Goal: Find specific page/section: Find specific page/section

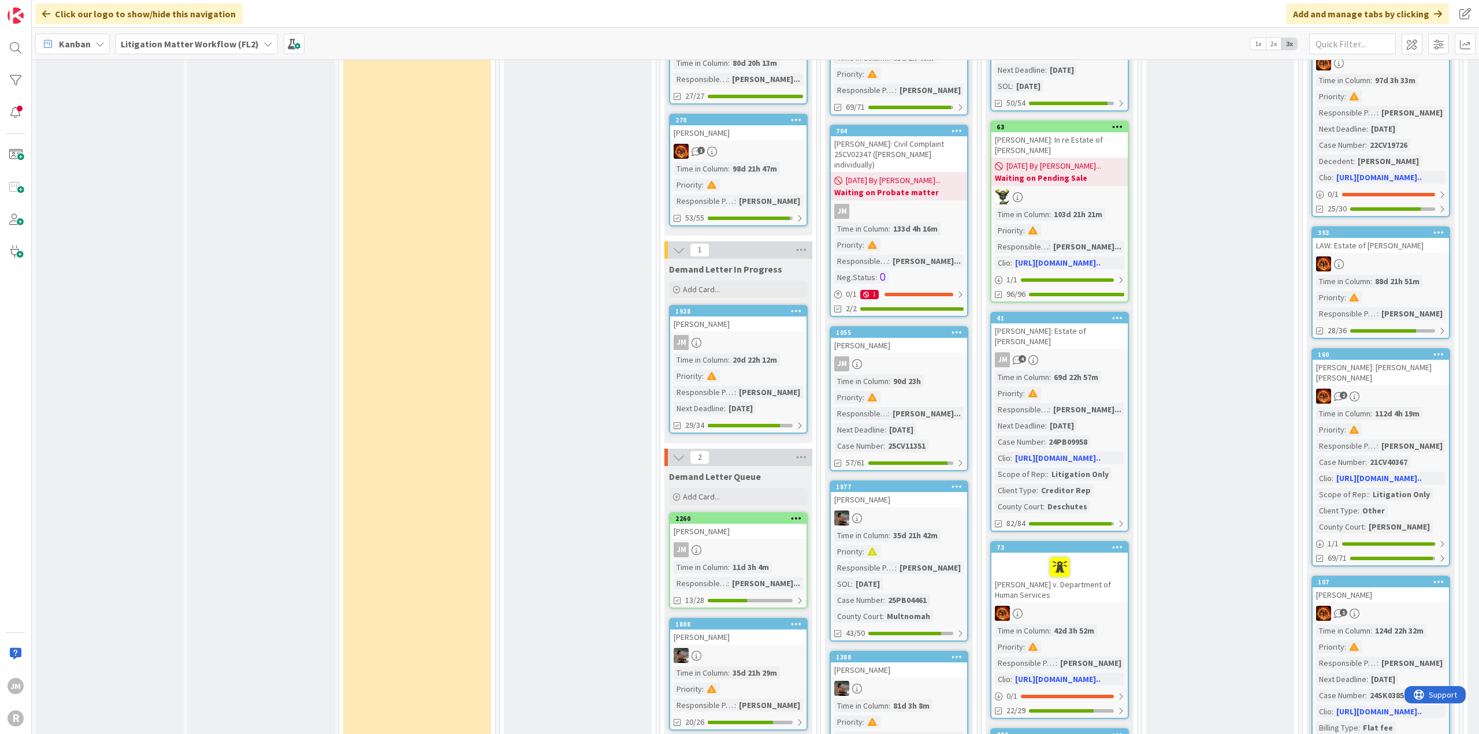
scroll to position [982, 0]
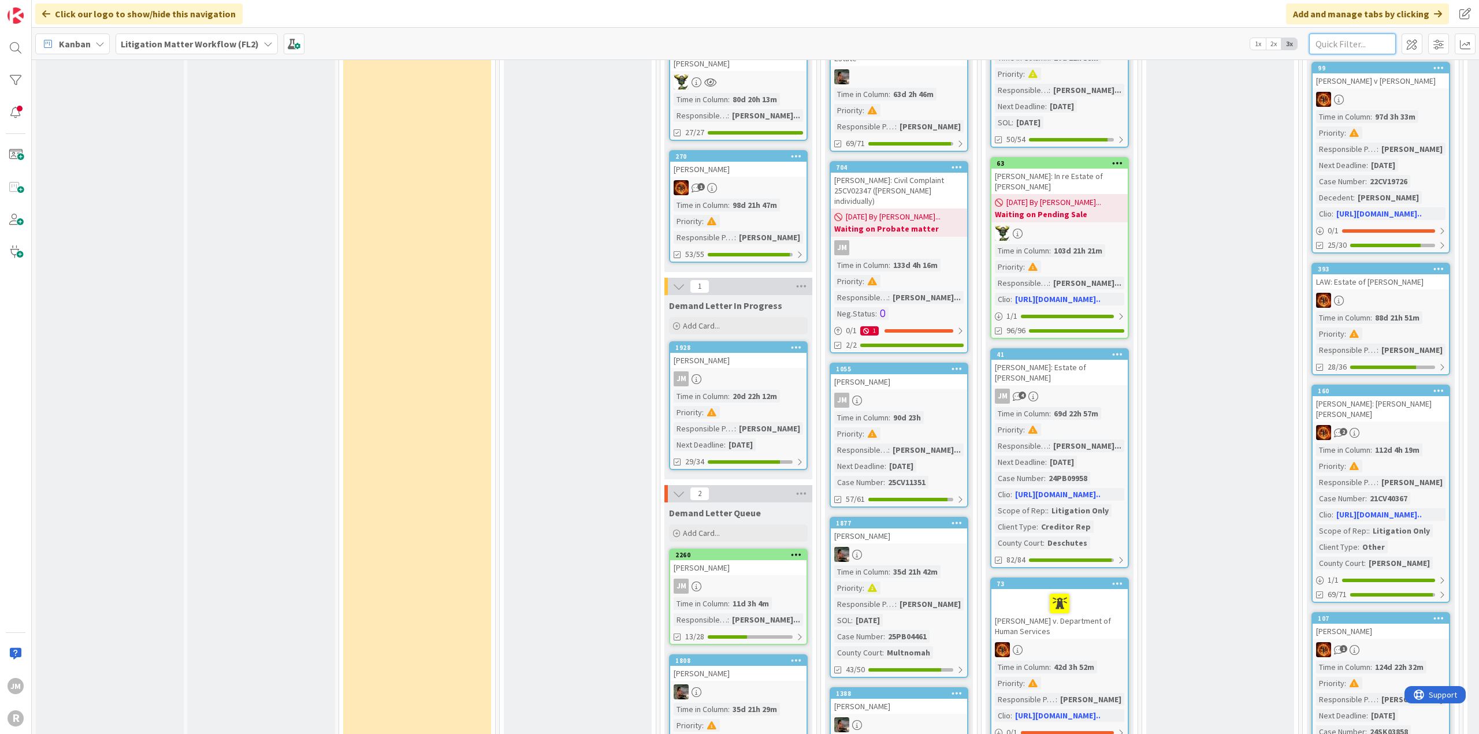
click at [1343, 41] on input "text" at bounding box center [1352, 44] width 87 height 21
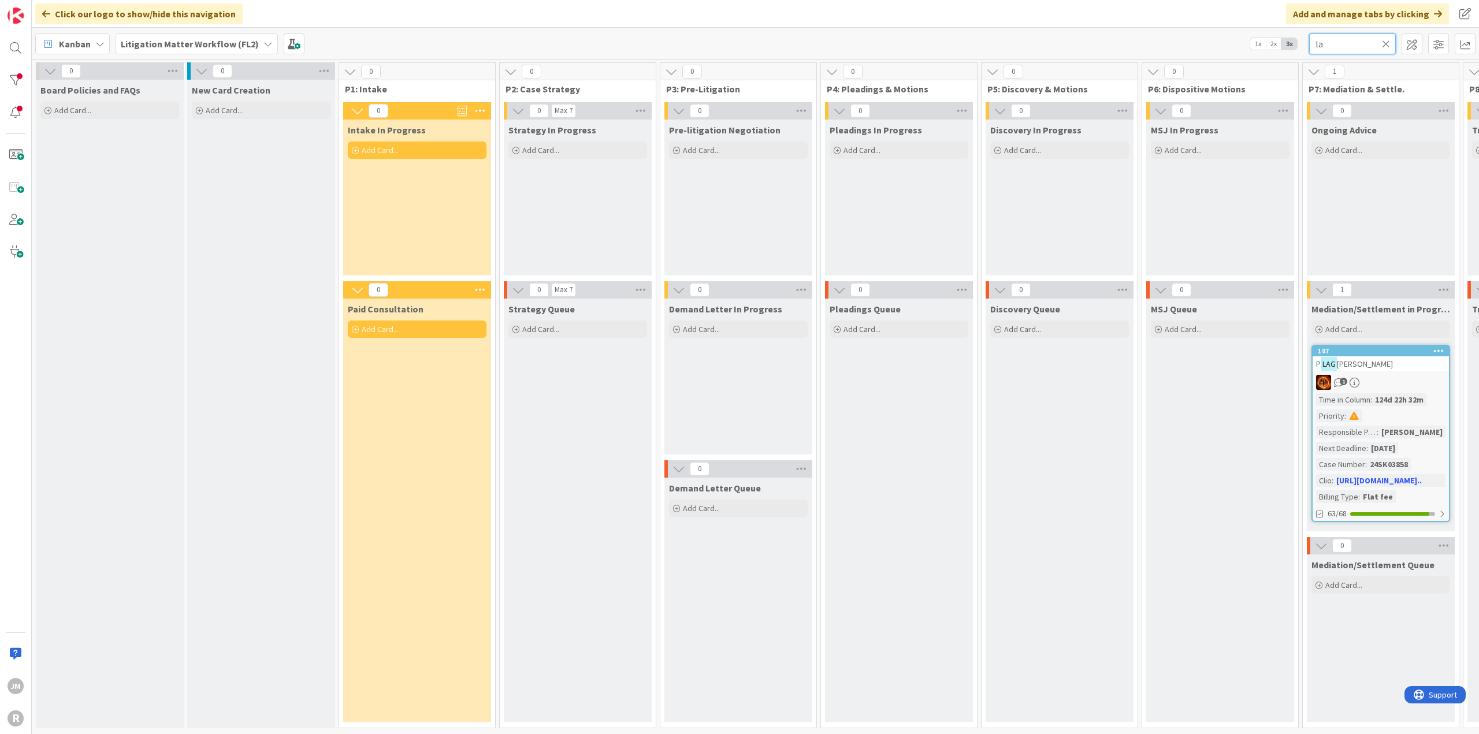
type input "l"
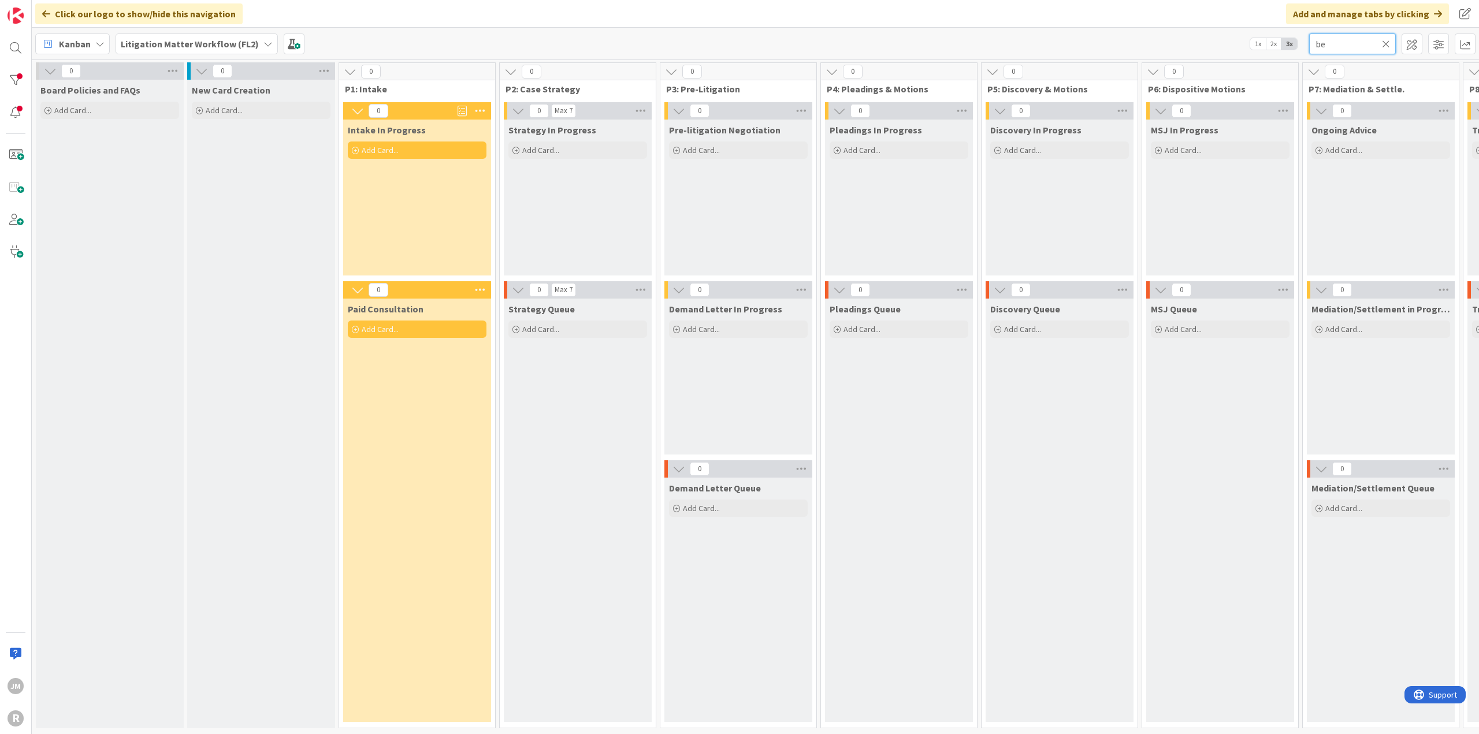
type input "b"
type input "[PERSON_NAME]"
click at [198, 47] on b "Litigation Matter Workflow (FL2)" at bounding box center [190, 44] width 138 height 12
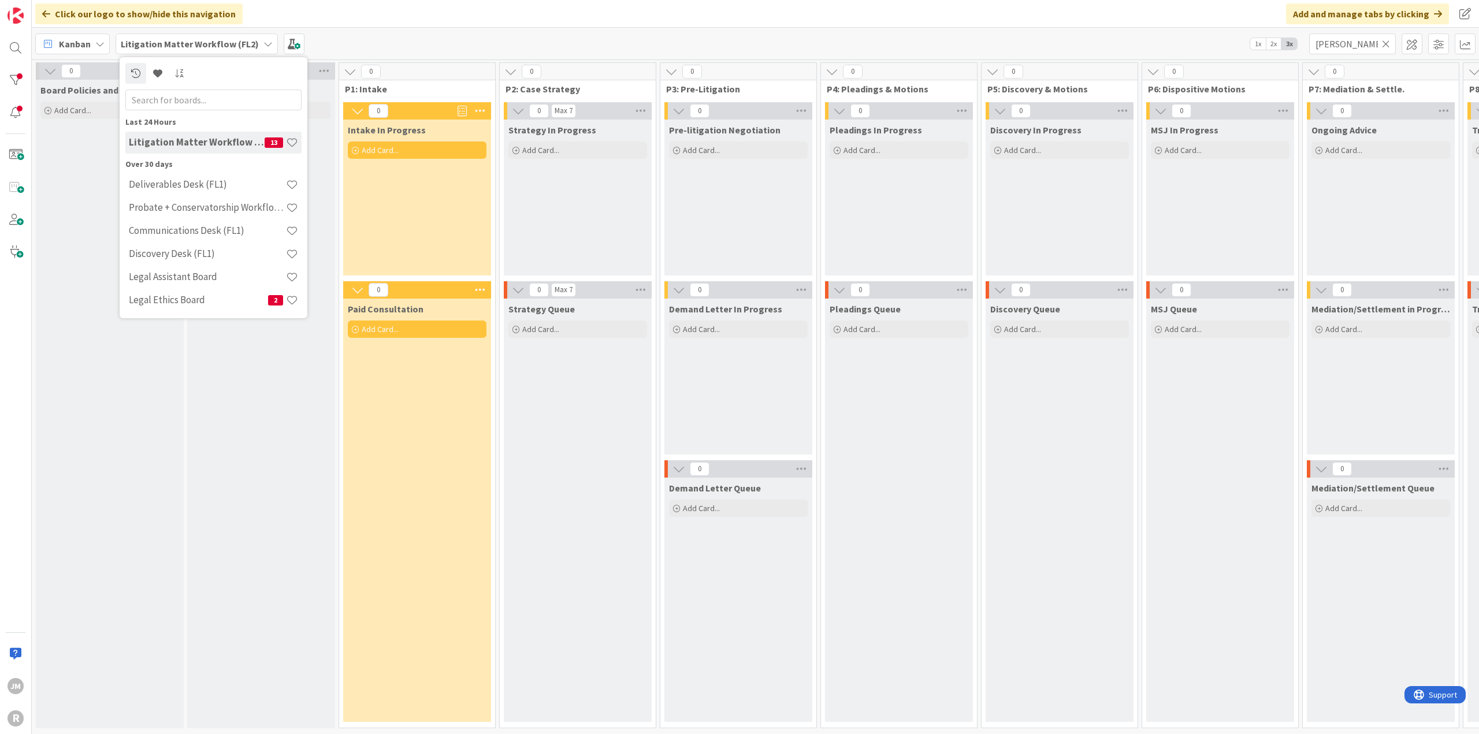
click at [105, 50] on div "Kanban" at bounding box center [72, 44] width 75 height 21
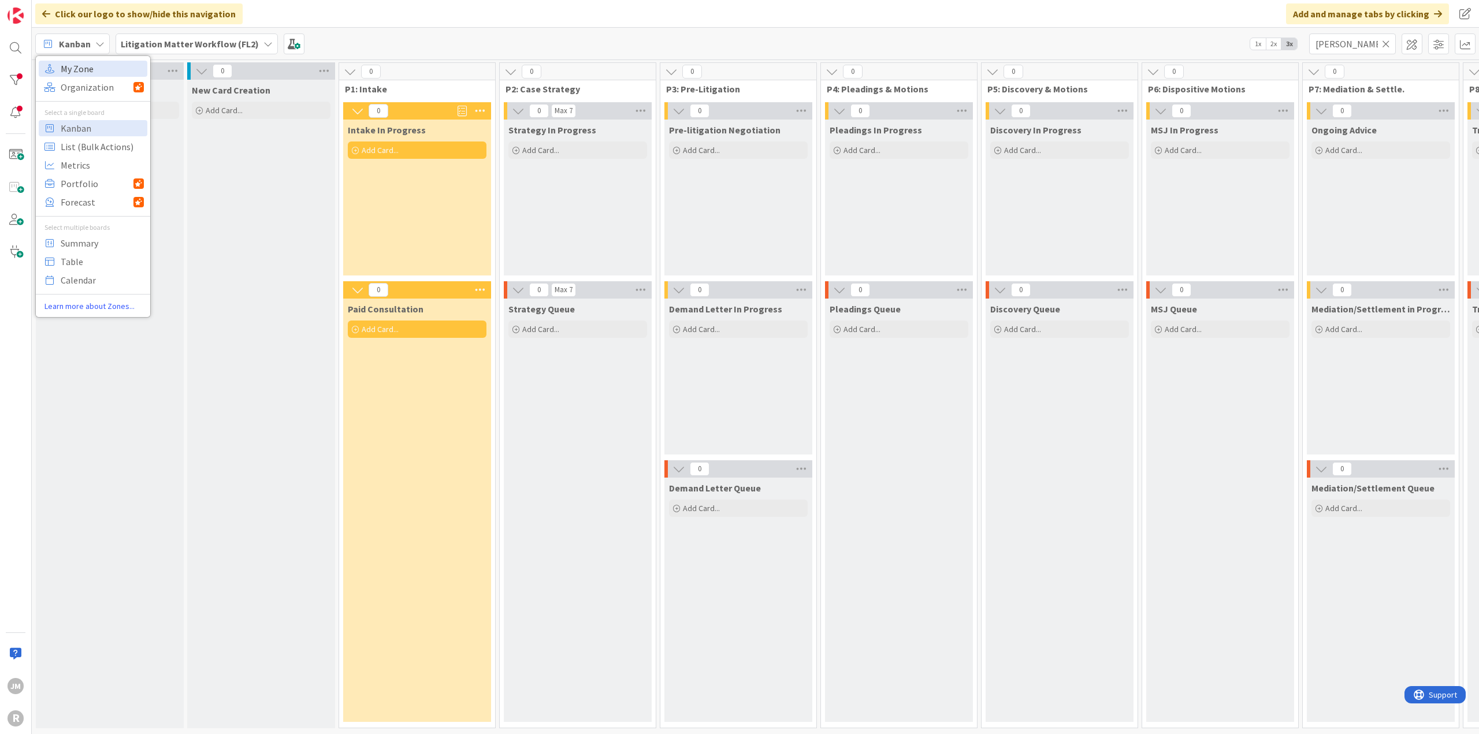
click at [95, 64] on span "My Zone" at bounding box center [102, 68] width 83 height 17
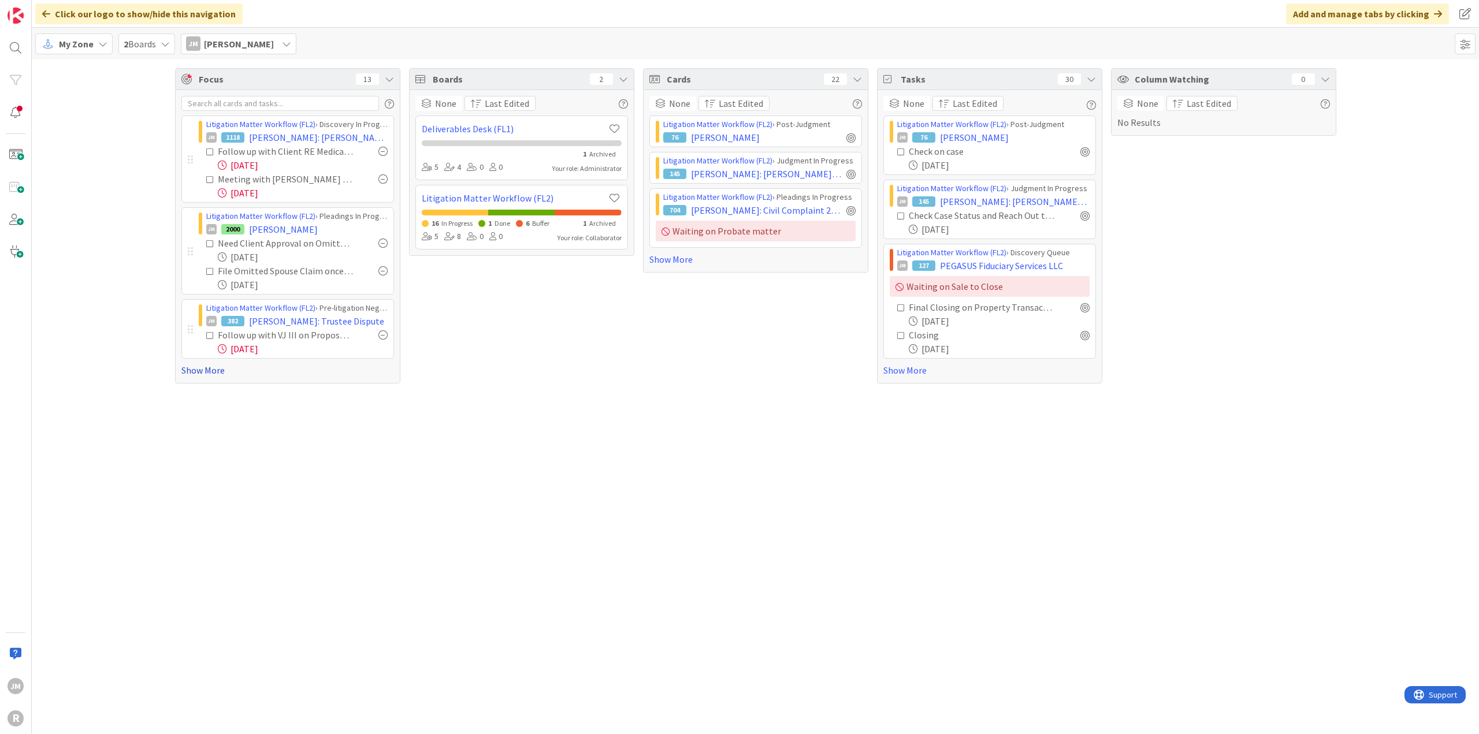
click at [193, 371] on link "Show More" at bounding box center [287, 370] width 213 height 14
